Goal: Task Accomplishment & Management: Manage account settings

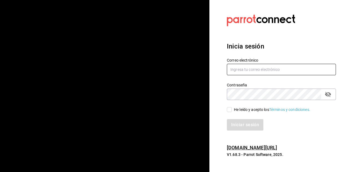
click at [273, 74] on input "text" at bounding box center [281, 69] width 109 height 11
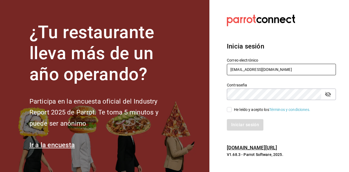
type input "dalonsovaldes@gmail.com"
click at [234, 111] on div "He leído y acepto los Términos y condiciones." at bounding box center [272, 110] width 76 height 6
click at [232, 111] on input "He leído y acepto los Términos y condiciones." at bounding box center [229, 109] width 5 height 5
checkbox input "true"
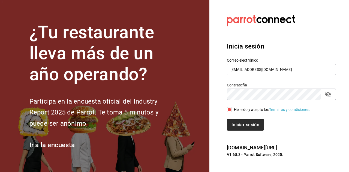
click at [242, 124] on button "Iniciar sesión" at bounding box center [245, 124] width 37 height 11
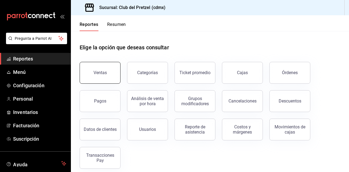
click at [117, 71] on button "Ventas" at bounding box center [100, 73] width 41 height 22
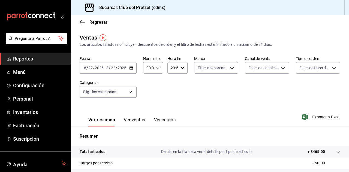
click at [136, 118] on button "Ver ventas" at bounding box center [135, 121] width 22 height 9
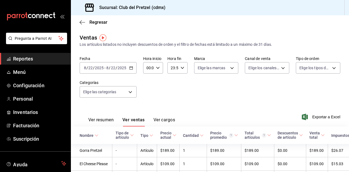
click at [101, 124] on button "Ver resumen" at bounding box center [100, 121] width 25 height 9
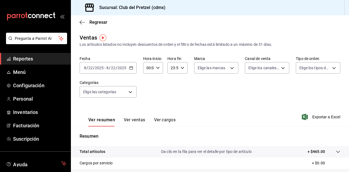
click at [121, 64] on div "[DATE] [DATE] - [DATE] [DATE]" at bounding box center [108, 67] width 57 height 11
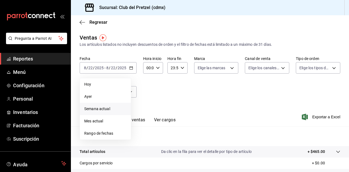
click at [104, 110] on span "Semana actual" at bounding box center [105, 109] width 42 height 6
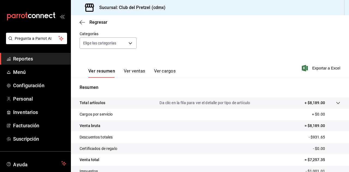
scroll to position [45, 0]
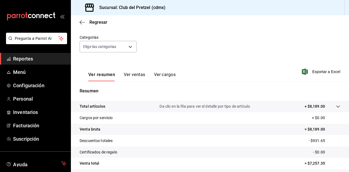
click at [138, 73] on button "Ver ventas" at bounding box center [135, 76] width 22 height 9
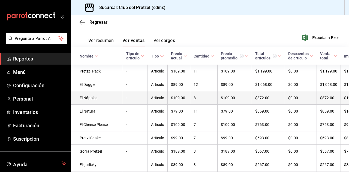
scroll to position [79, 0]
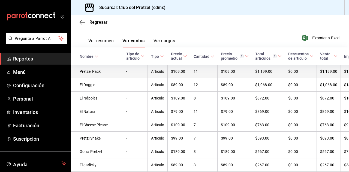
click at [191, 70] on td "11" at bounding box center [204, 71] width 27 height 13
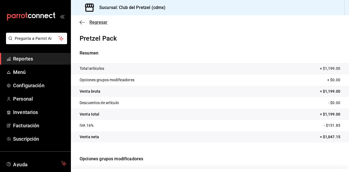
click at [82, 23] on icon "button" at bounding box center [82, 22] width 5 height 5
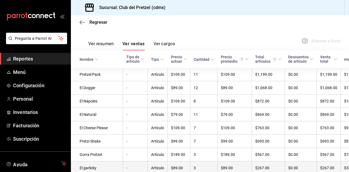
scroll to position [87, 0]
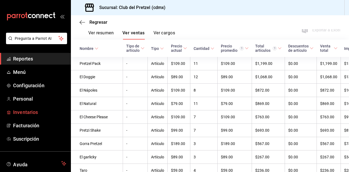
click at [29, 114] on span "Inventarios" at bounding box center [39, 112] width 53 height 7
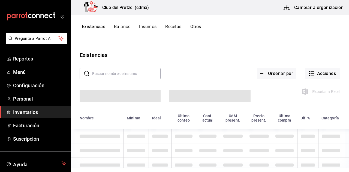
scroll to position [6, 0]
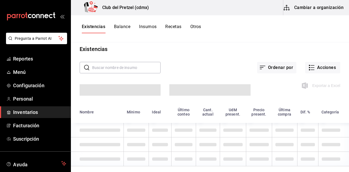
click at [28, 105] on ul "Reportes Menú Configuración Personal Inventarios Facturación Suscripción" at bounding box center [35, 99] width 71 height 92
click at [26, 101] on span "Personal" at bounding box center [39, 98] width 53 height 7
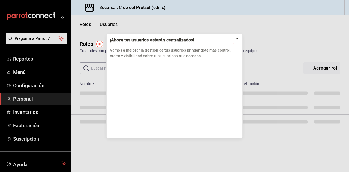
click at [236, 38] on icon at bounding box center [237, 39] width 2 height 2
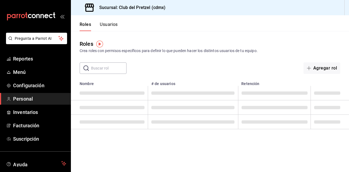
click at [19, 91] on ul "Reportes Menú Configuración Personal Inventarios Facturación Suscripción" at bounding box center [35, 99] width 71 height 92
click at [25, 87] on span "Configuración" at bounding box center [39, 85] width 53 height 7
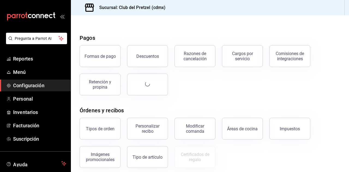
scroll to position [12, 0]
click at [132, 59] on button "Descuentos" at bounding box center [147, 56] width 41 height 22
